Goal: Check status: Check status

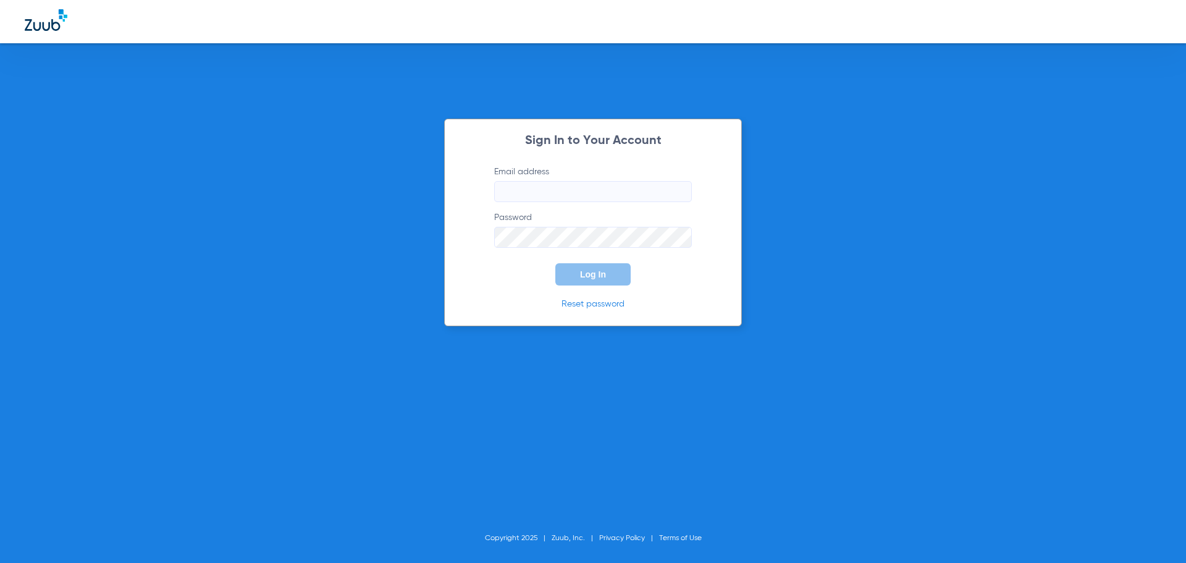
type input "[EMAIL_ADDRESS][DOMAIN_NAME]"
click at [583, 280] on button "Log In" at bounding box center [592, 274] width 75 height 22
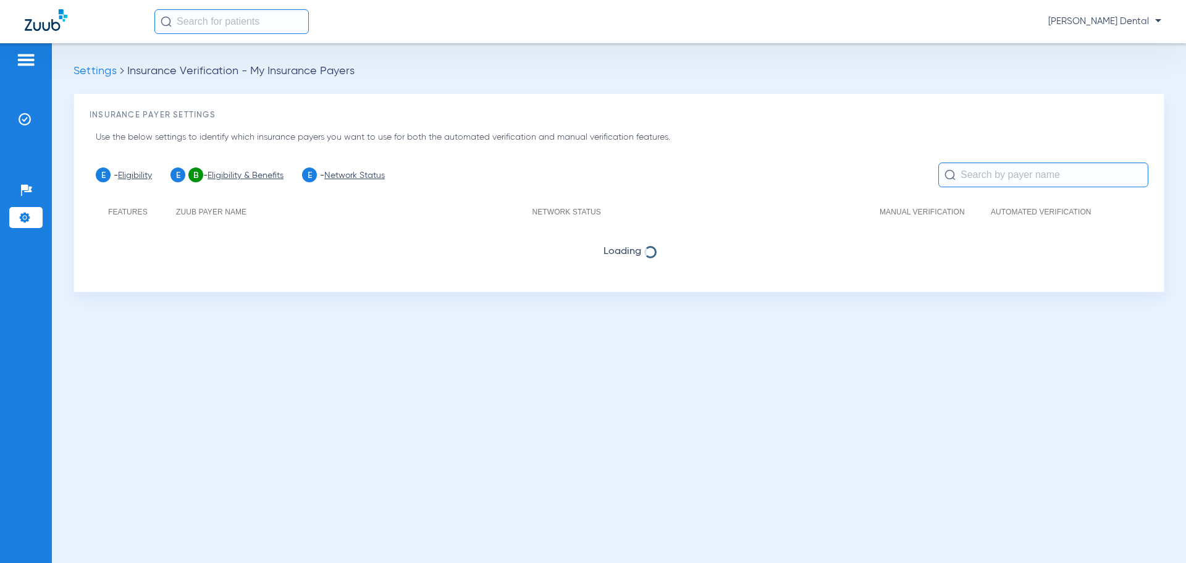
click at [23, 117] on img at bounding box center [25, 119] width 12 height 12
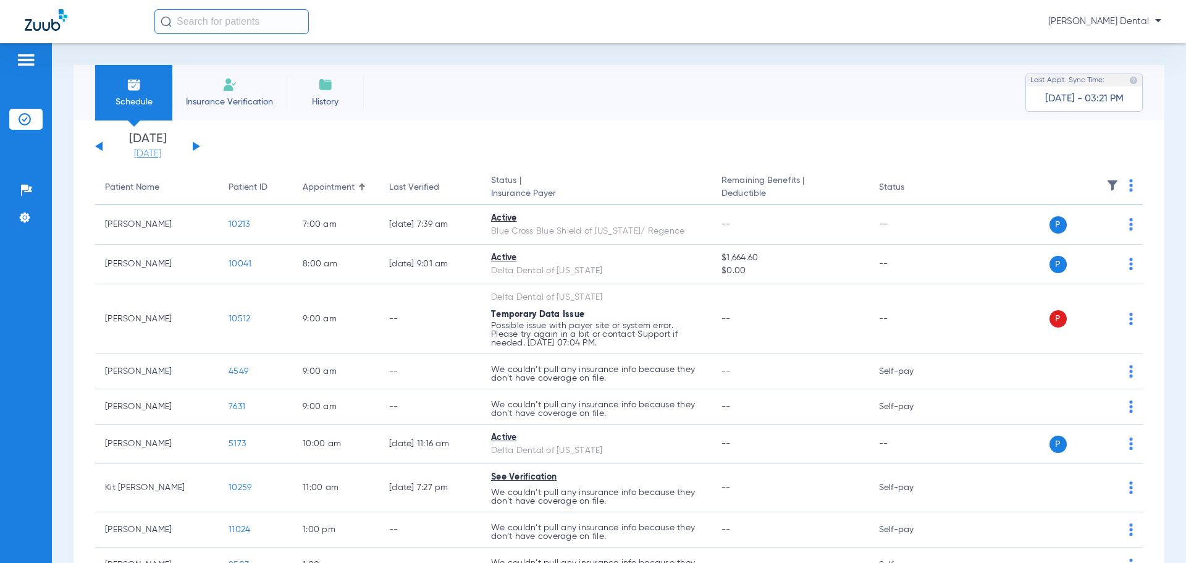
click at [141, 155] on link "[DATE]" at bounding box center [148, 154] width 74 height 12
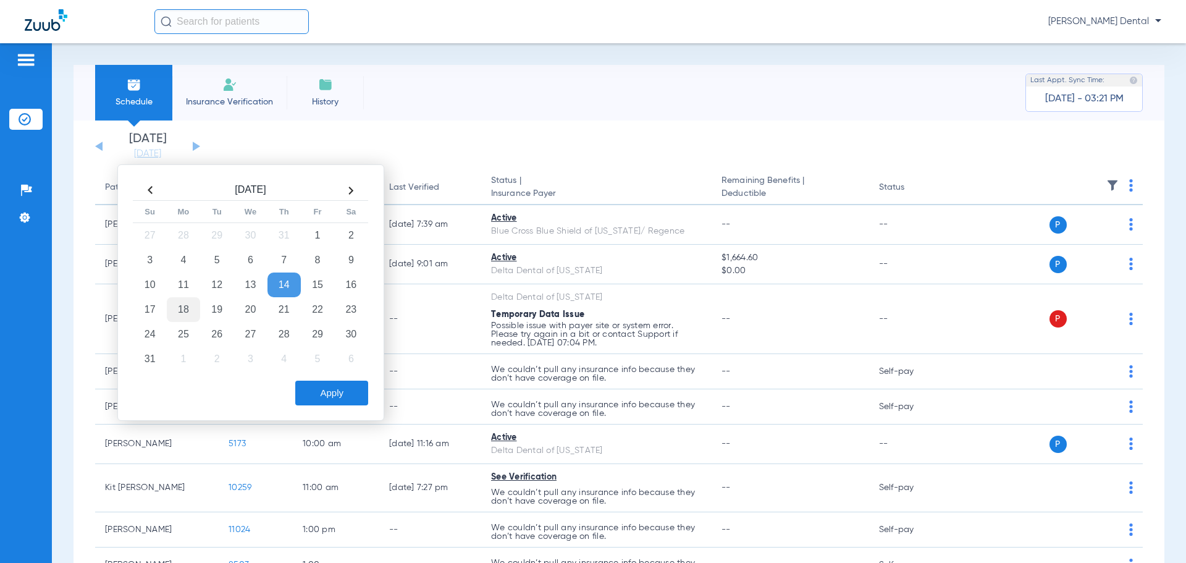
click at [177, 310] on td "18" at bounding box center [183, 309] width 33 height 25
click at [345, 397] on button "Apply" at bounding box center [331, 392] width 73 height 25
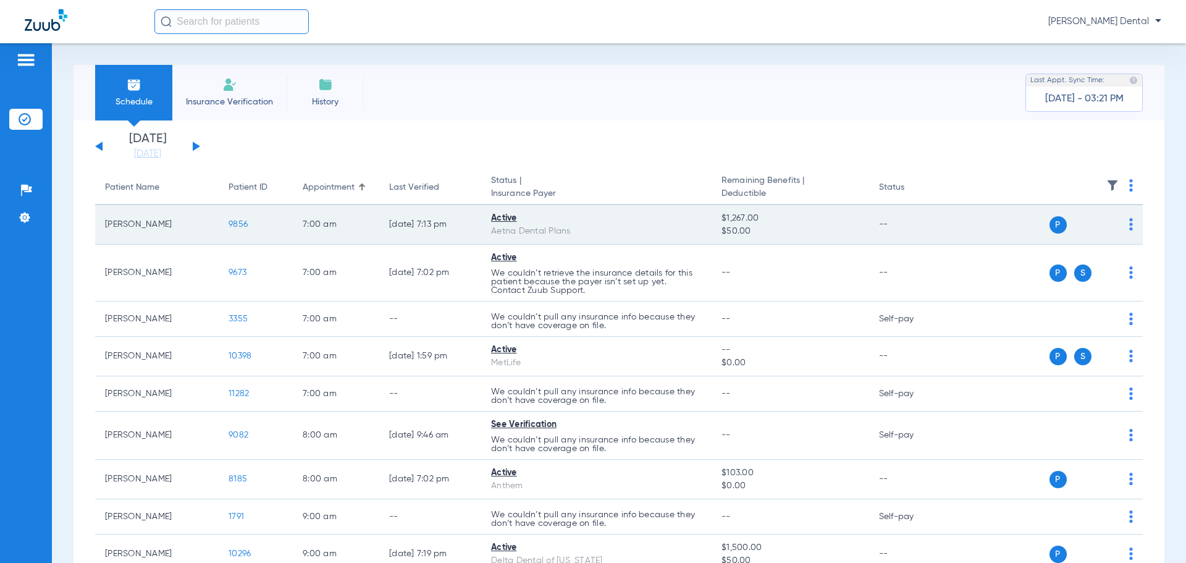
click at [236, 225] on span "9856" at bounding box center [237, 224] width 19 height 9
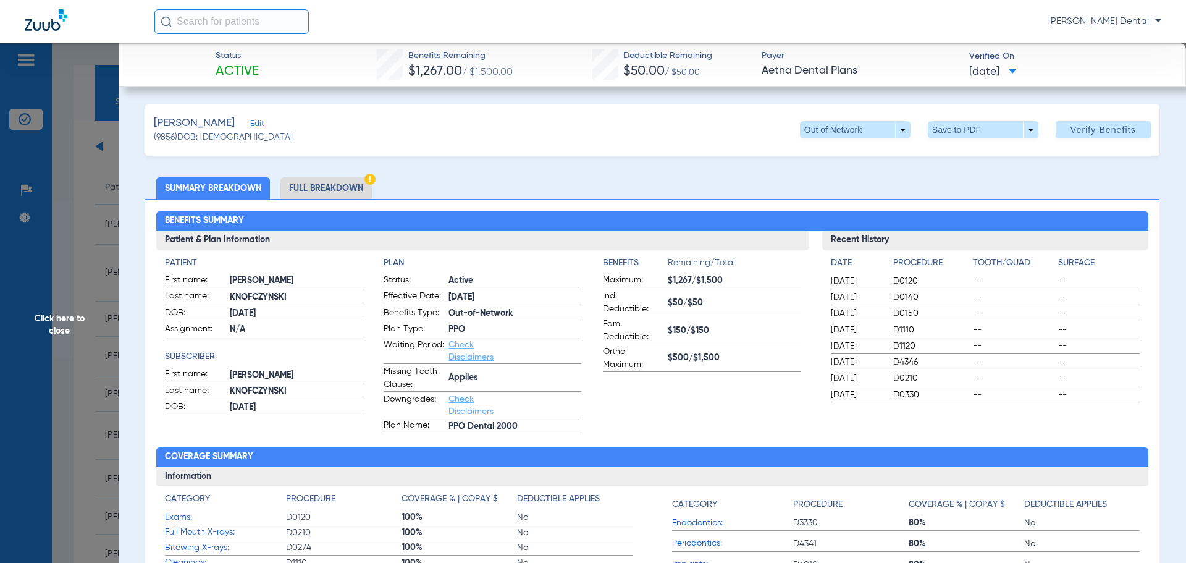
click at [65, 270] on span "Click here to close" at bounding box center [59, 324] width 119 height 563
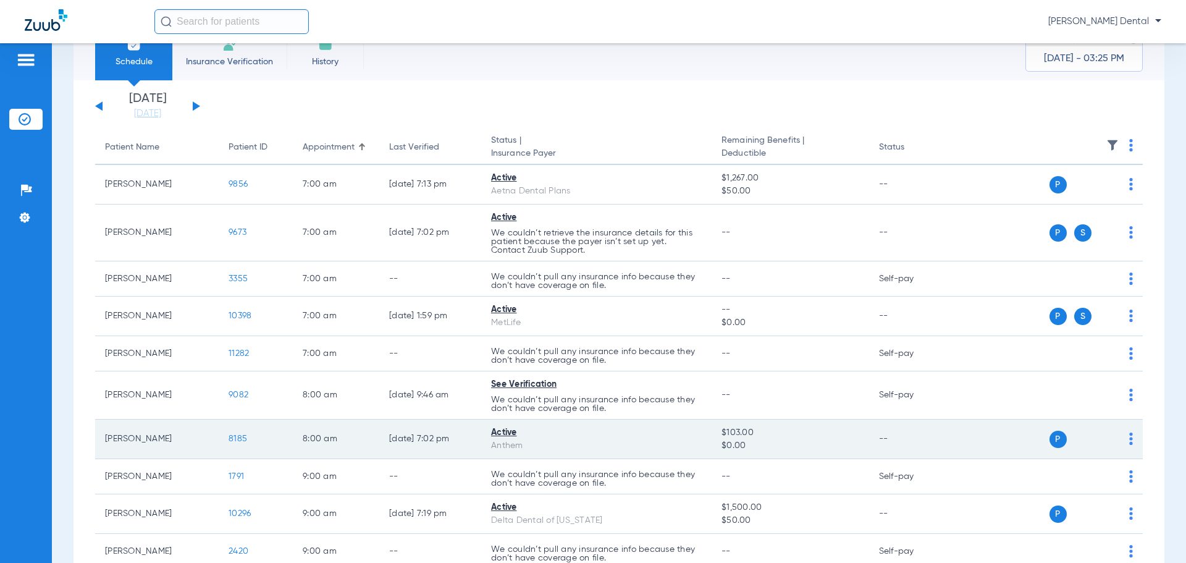
scroll to position [62, 0]
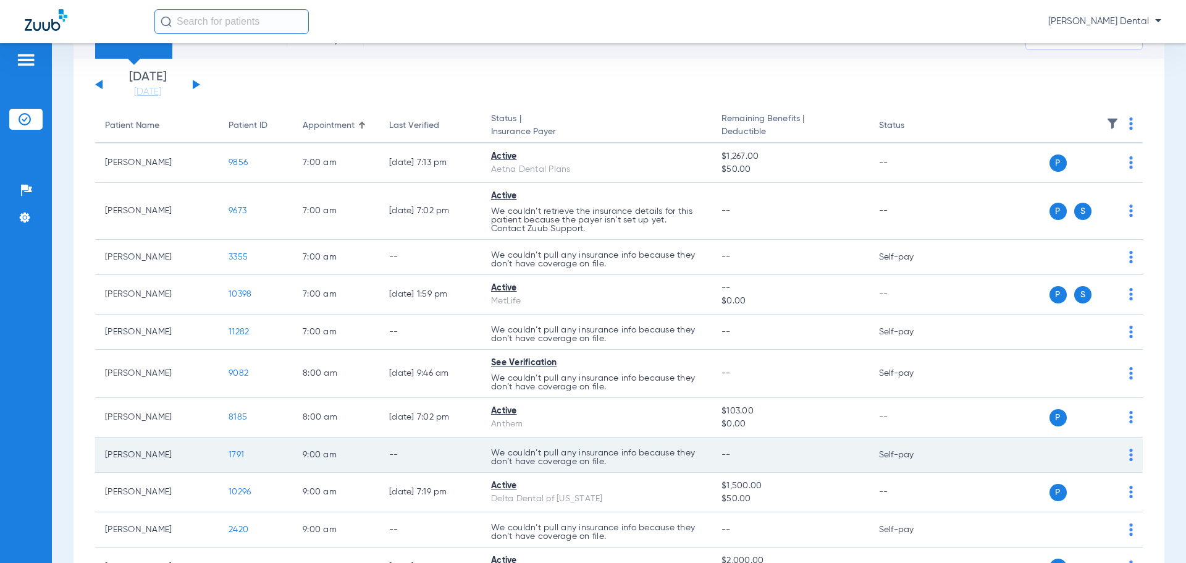
click at [238, 451] on span "1791" at bounding box center [235, 454] width 15 height 9
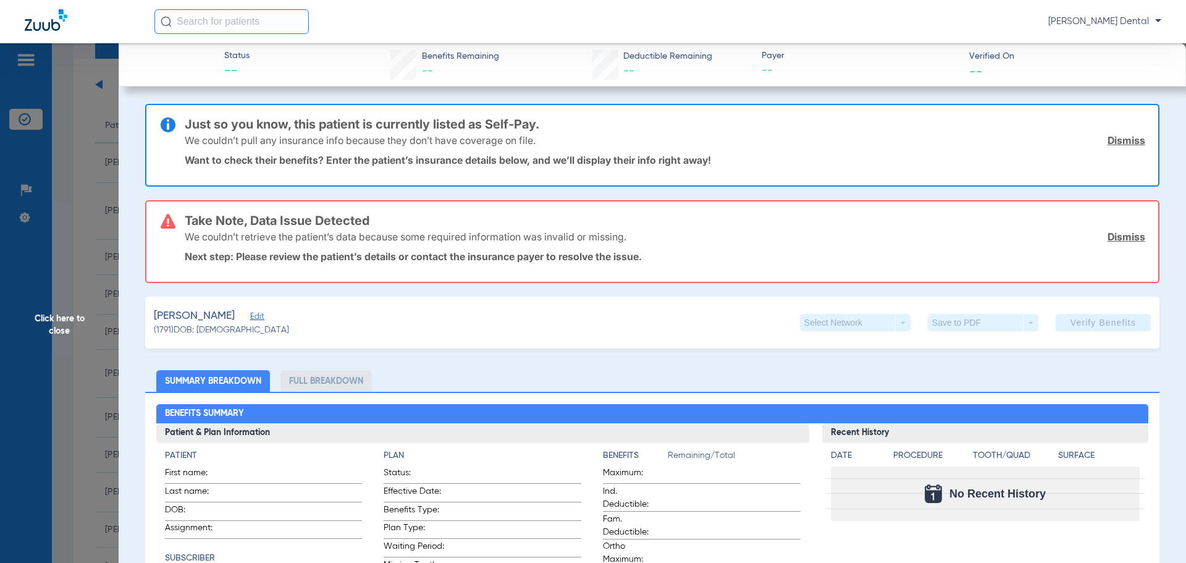
click at [94, 185] on span "Click here to close" at bounding box center [59, 324] width 119 height 563
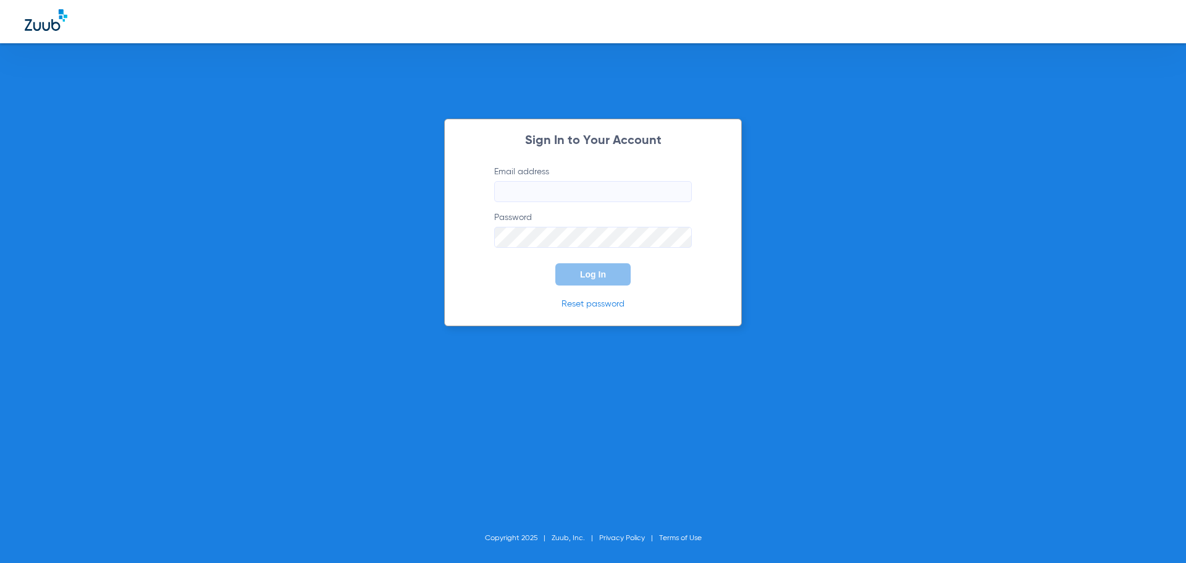
type input "[EMAIL_ADDRESS][DOMAIN_NAME]"
